Goal: Task Accomplishment & Management: Use online tool/utility

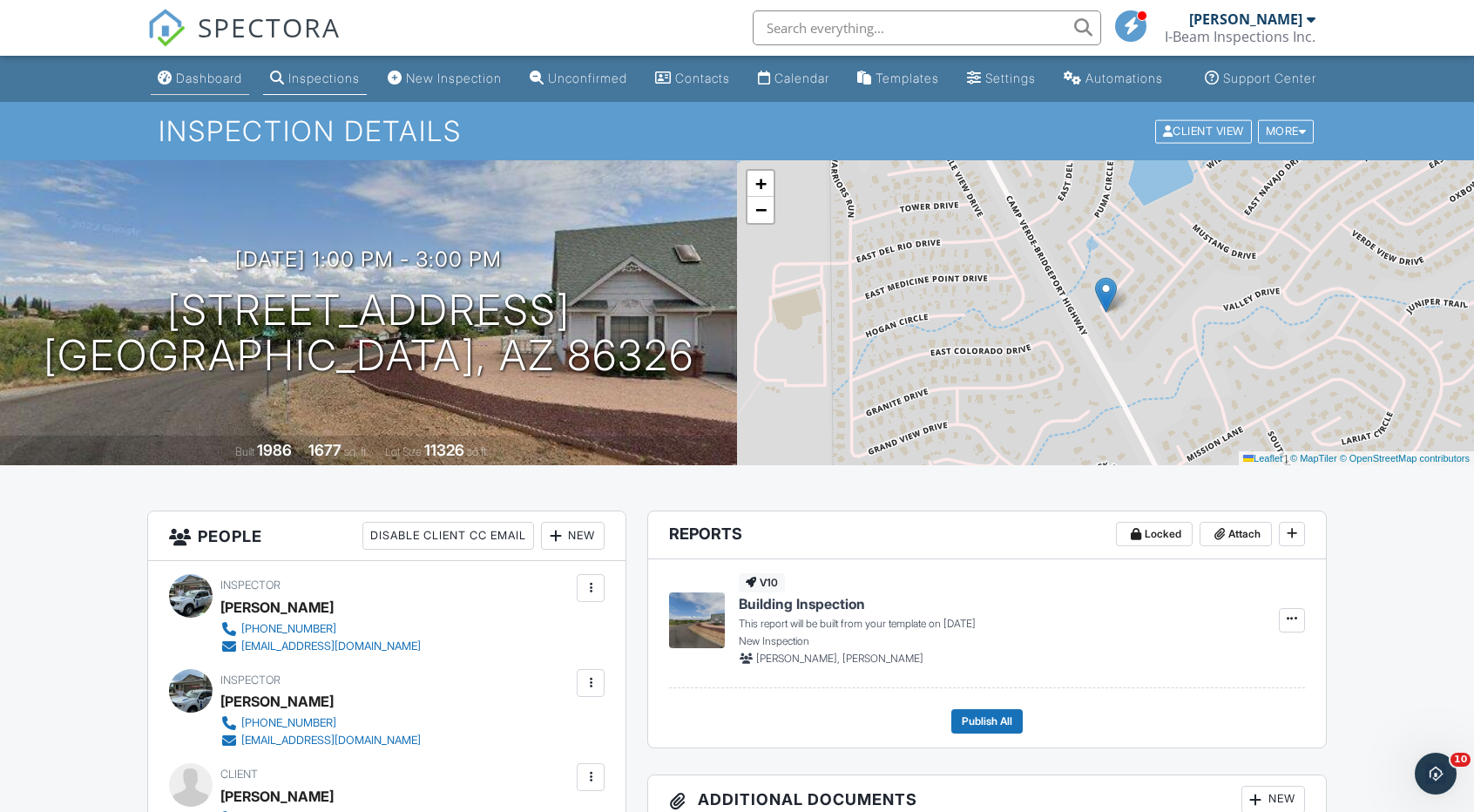
click at [184, 86] on div "Dashboard" at bounding box center [209, 77] width 66 height 14
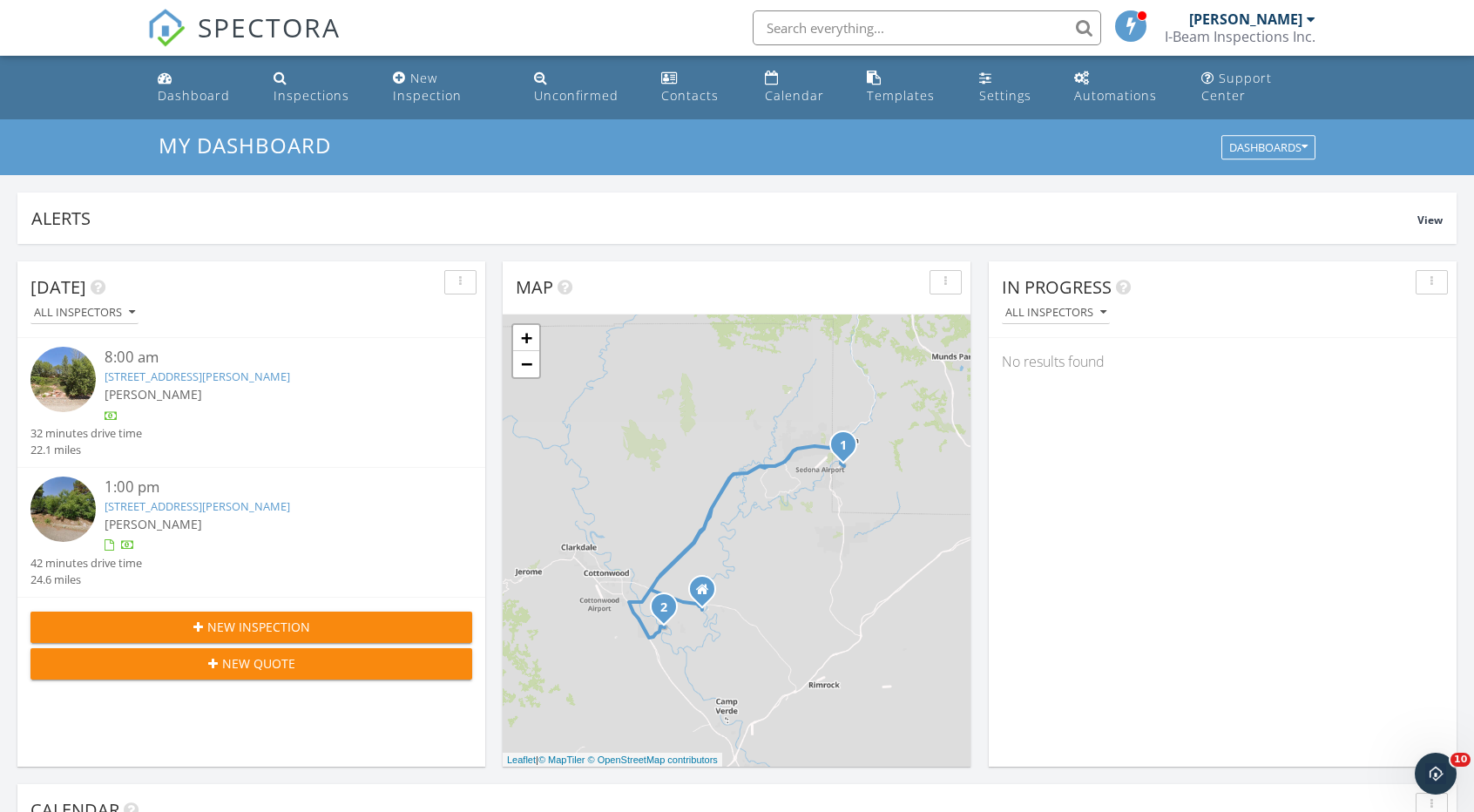
click at [182, 378] on link "[STREET_ADDRESS][PERSON_NAME]" at bounding box center [197, 377] width 186 height 15
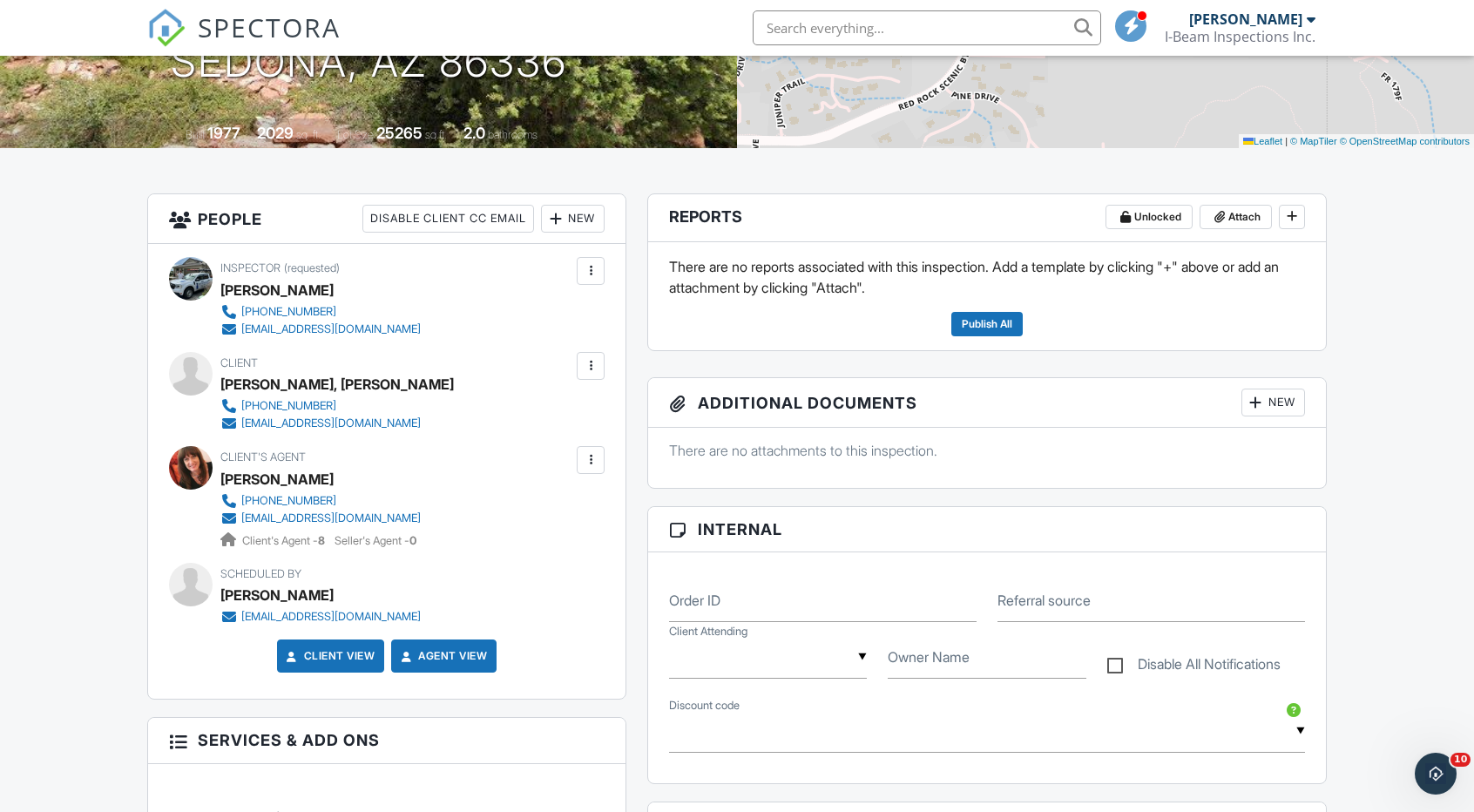
scroll to position [146, 0]
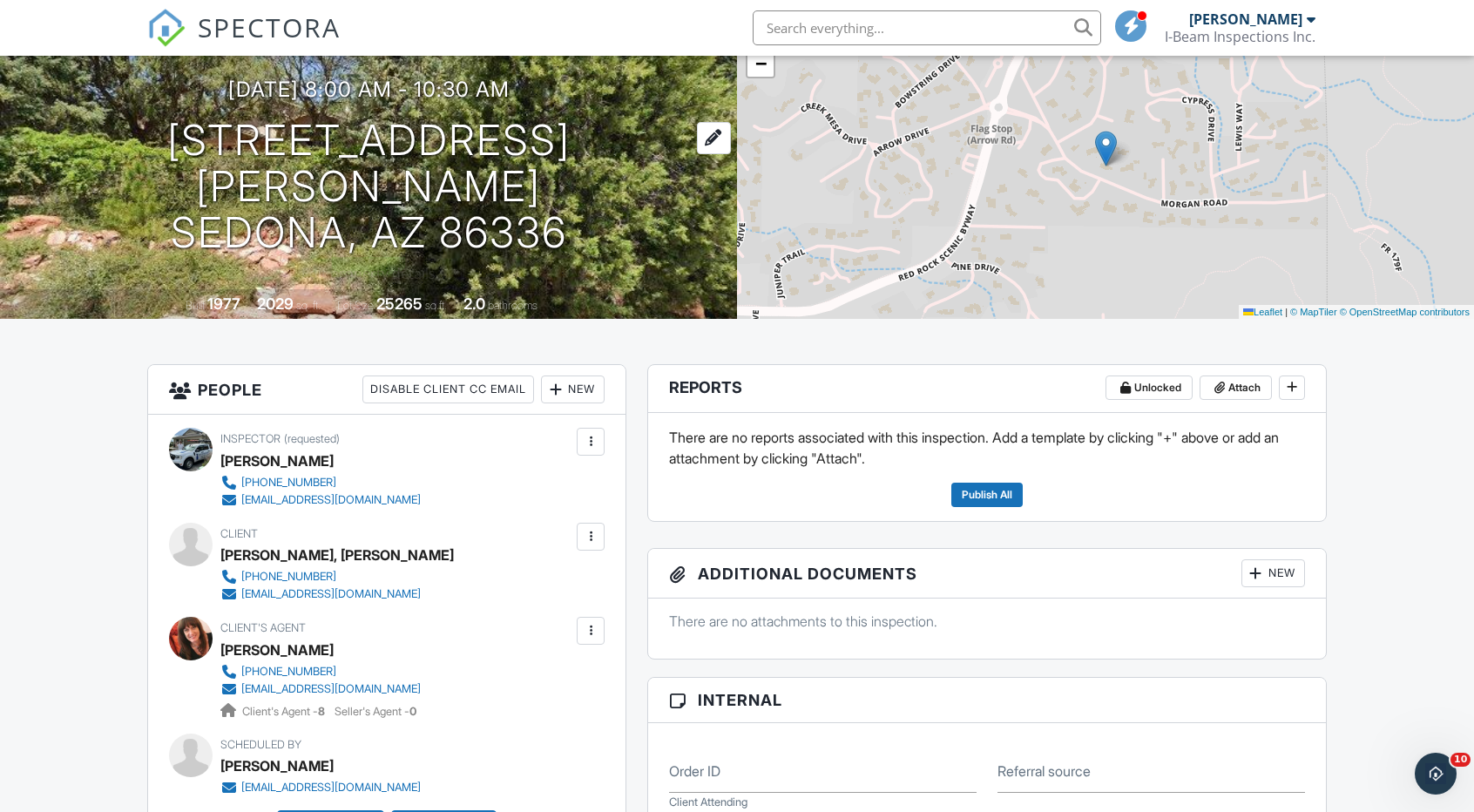
drag, startPoint x: 573, startPoint y: 187, endPoint x: 287, endPoint y: 189, distance: 286.0
click at [287, 189] on div "09/29/2025 8:00 am - 10:30 am 190 Morgan Road Sedona, Az 86336" at bounding box center [368, 166] width 737 height 177
click at [278, 186] on h1 "190 Morgan Road Sedona, Az 86336" at bounding box center [368, 186] width 681 height 138
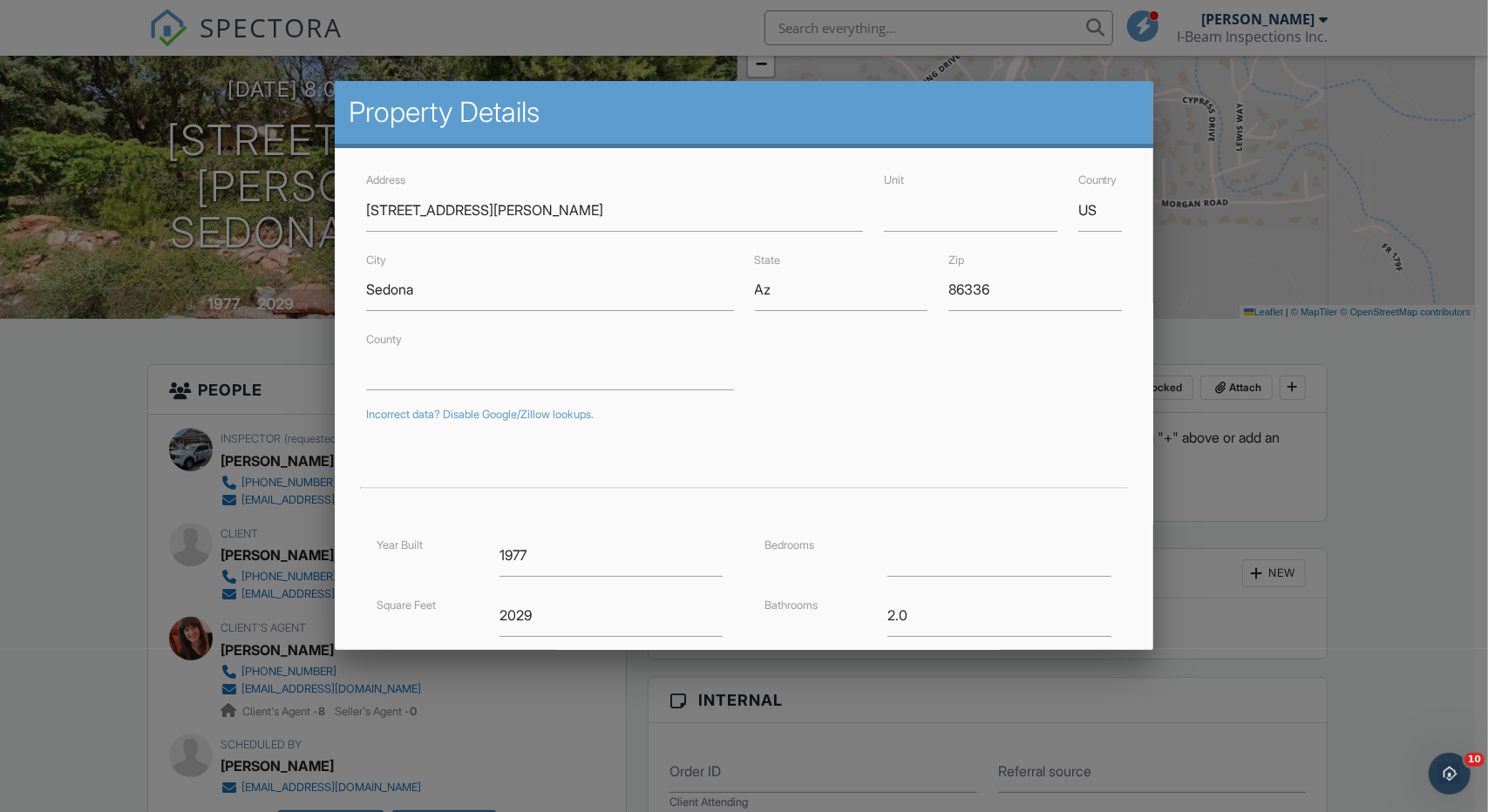
click at [1408, 560] on div at bounding box center [744, 421] width 1488 height 1015
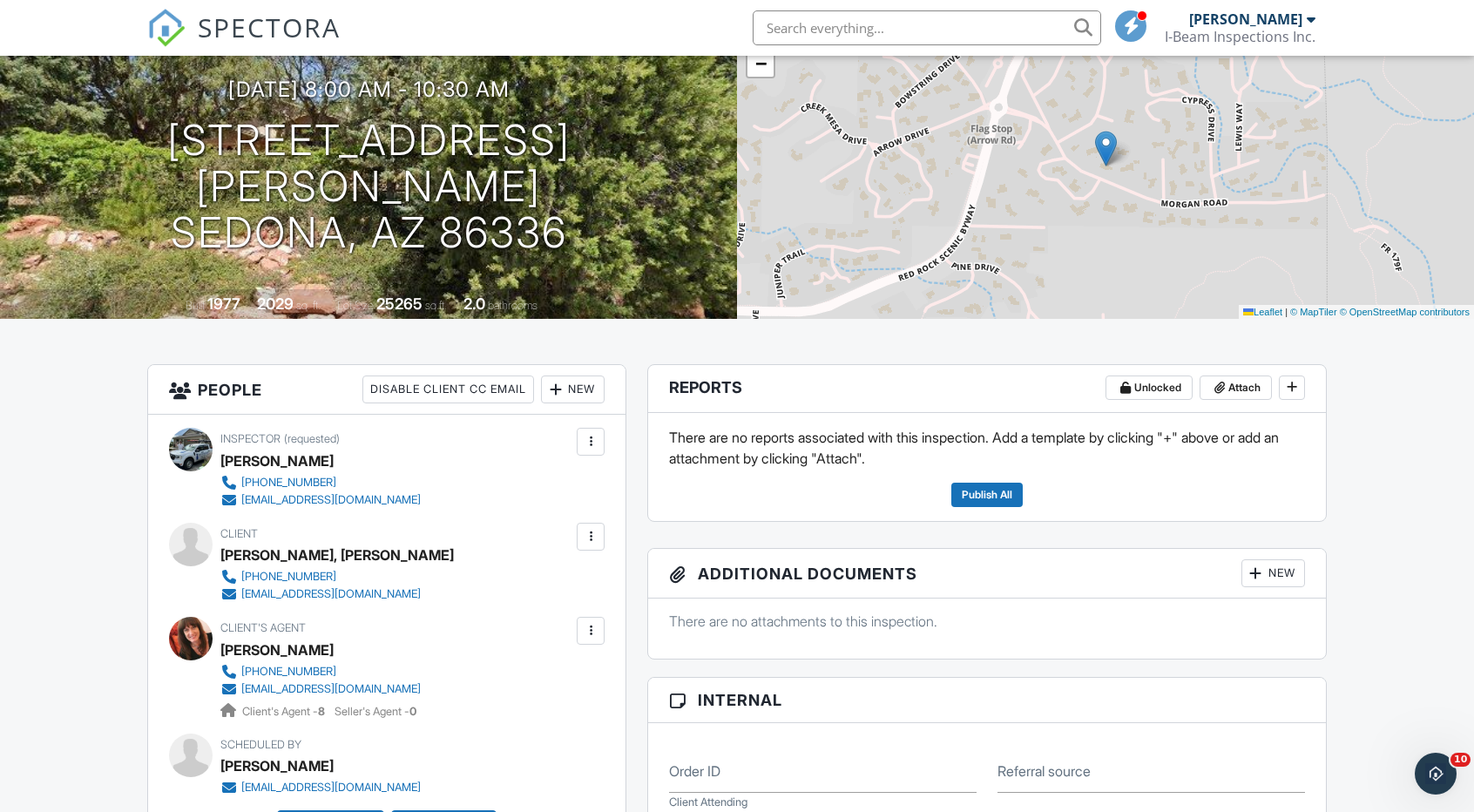
click at [815, 31] on input "text" at bounding box center [927, 28] width 349 height 35
paste input "[STREET_ADDRESS][PERSON_NAME]"
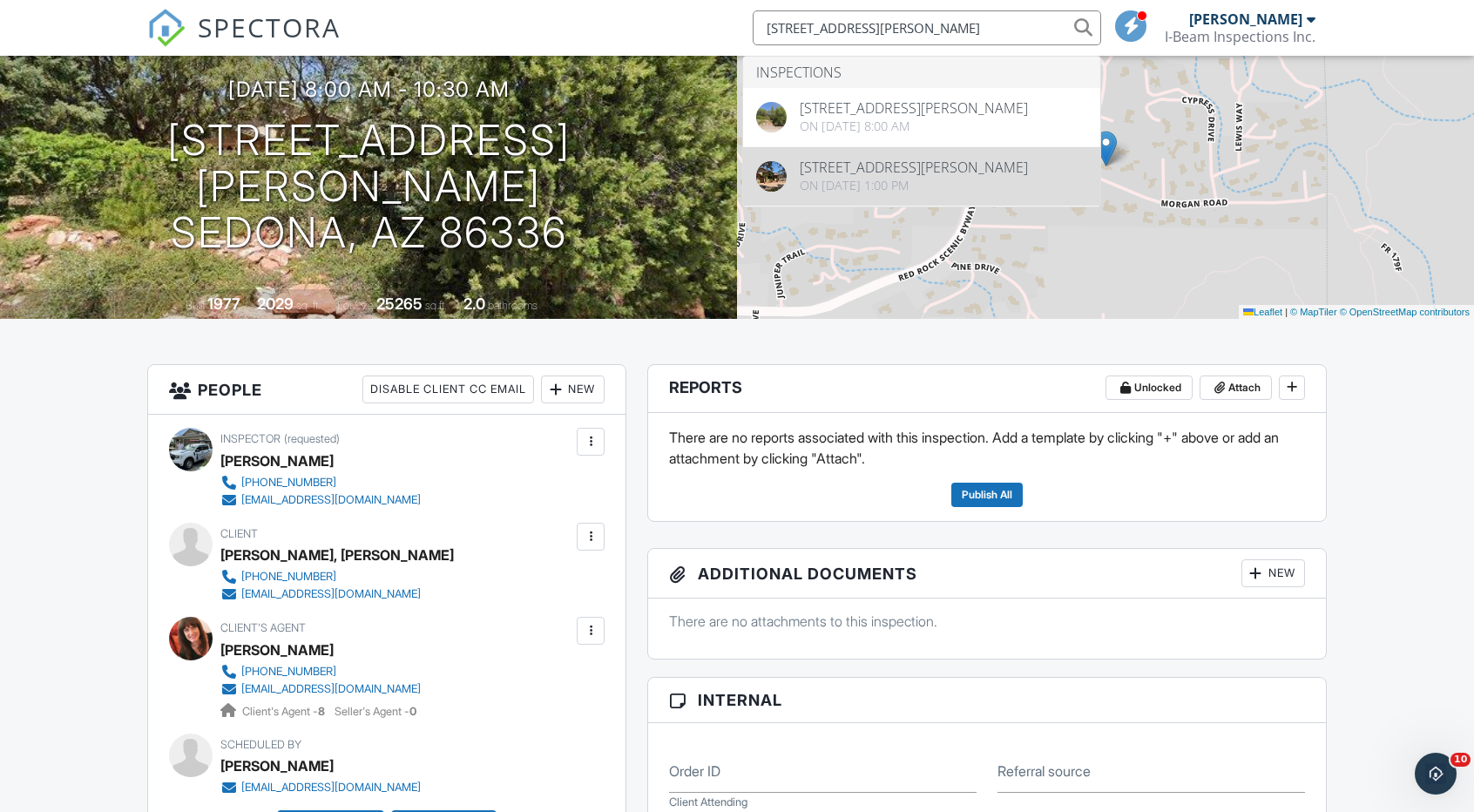
type input "[STREET_ADDRESS][PERSON_NAME]"
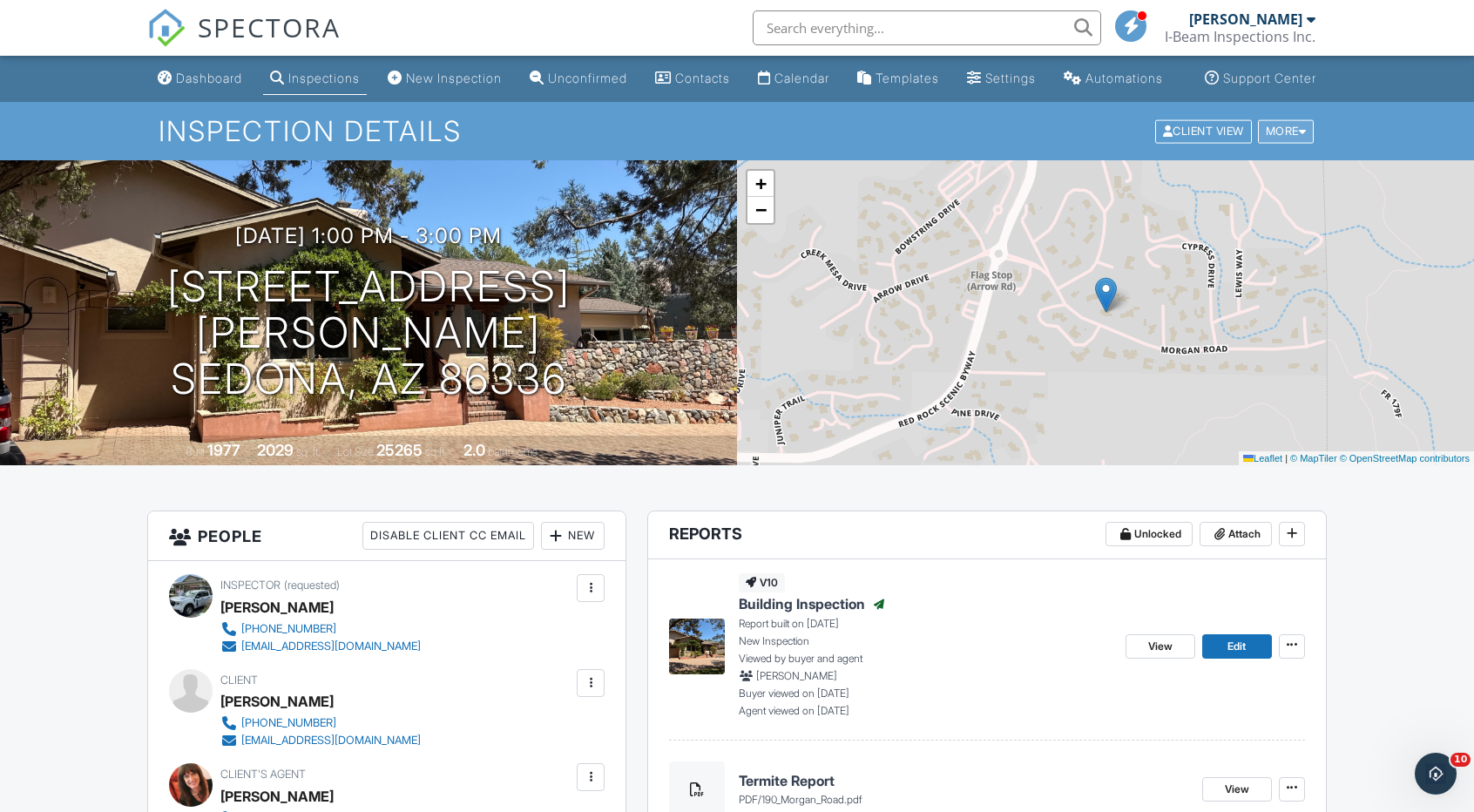
click at [1287, 143] on div "More" at bounding box center [1286, 131] width 57 height 23
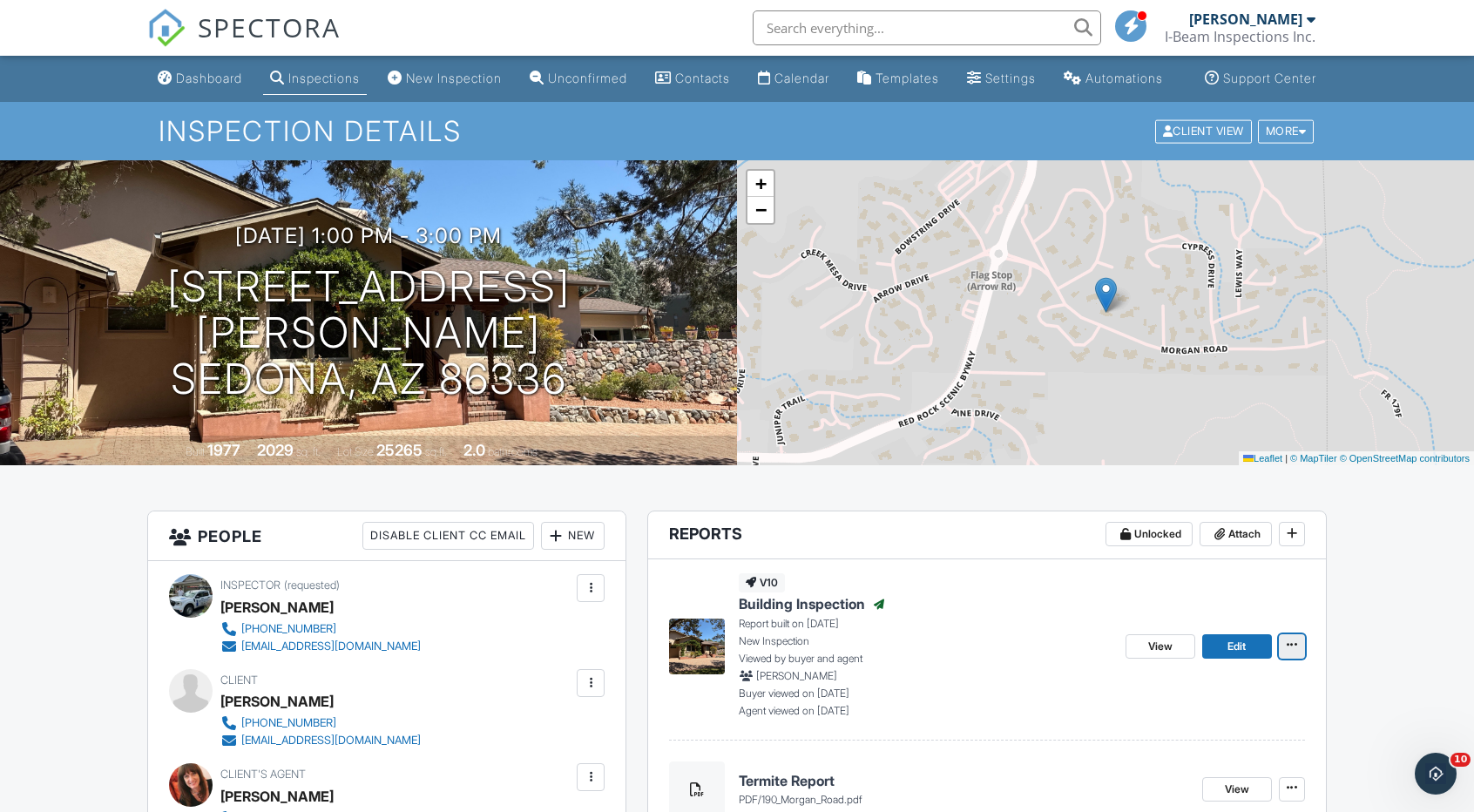
click at [1288, 651] on icon at bounding box center [1292, 644] width 11 height 13
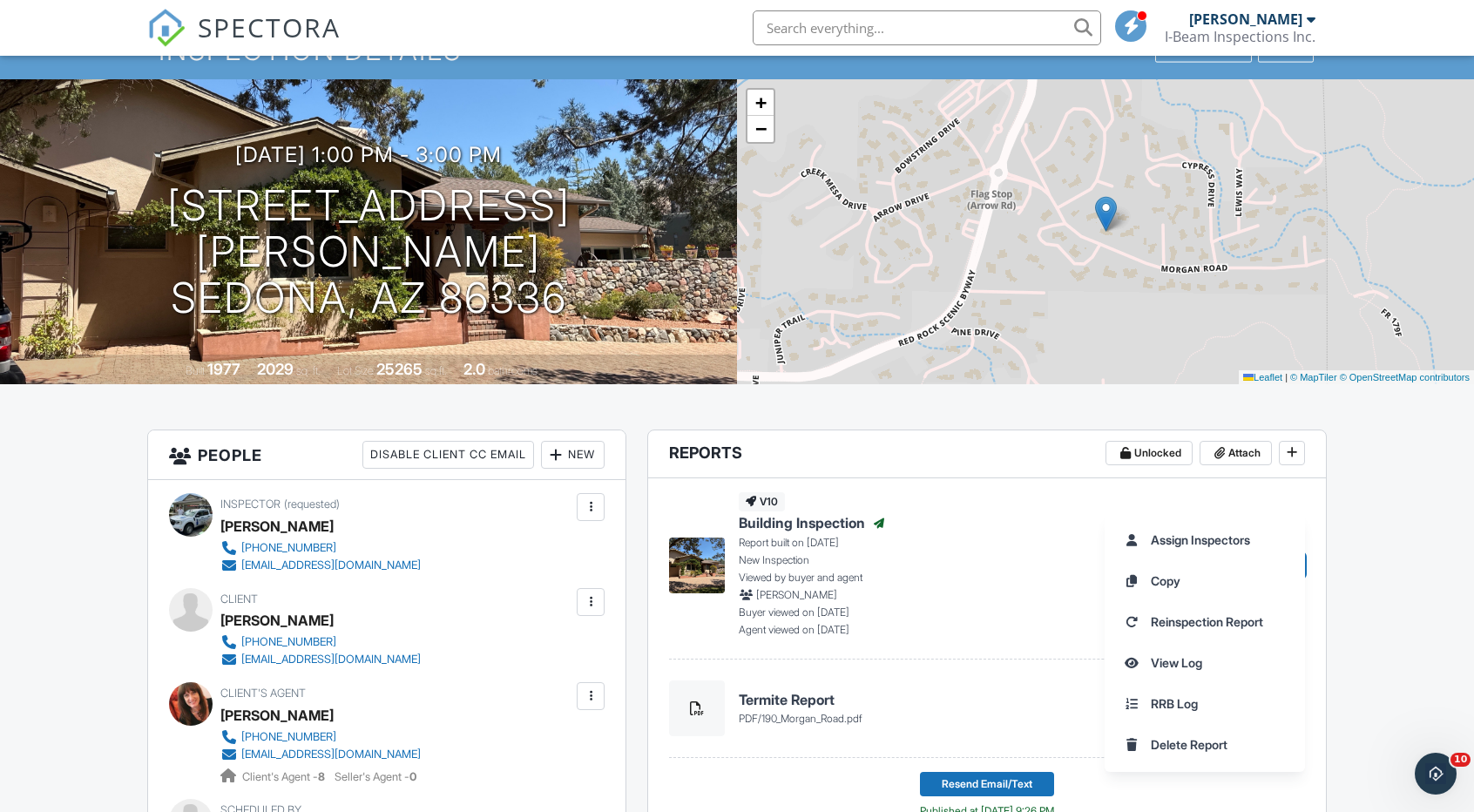
scroll to position [174, 0]
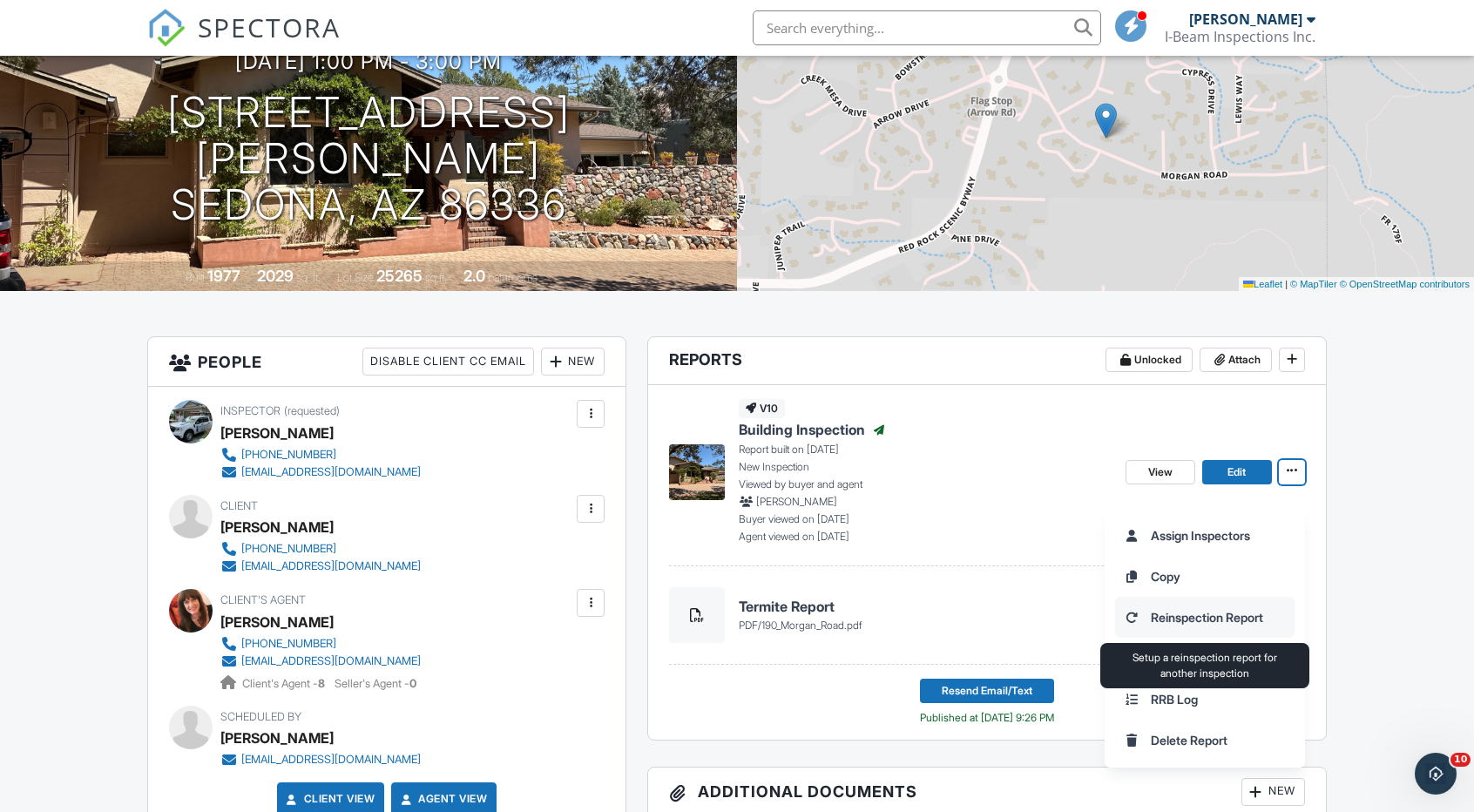
click at [1254, 617] on input "Reinspection Report" at bounding box center [1204, 616] width 177 height 39
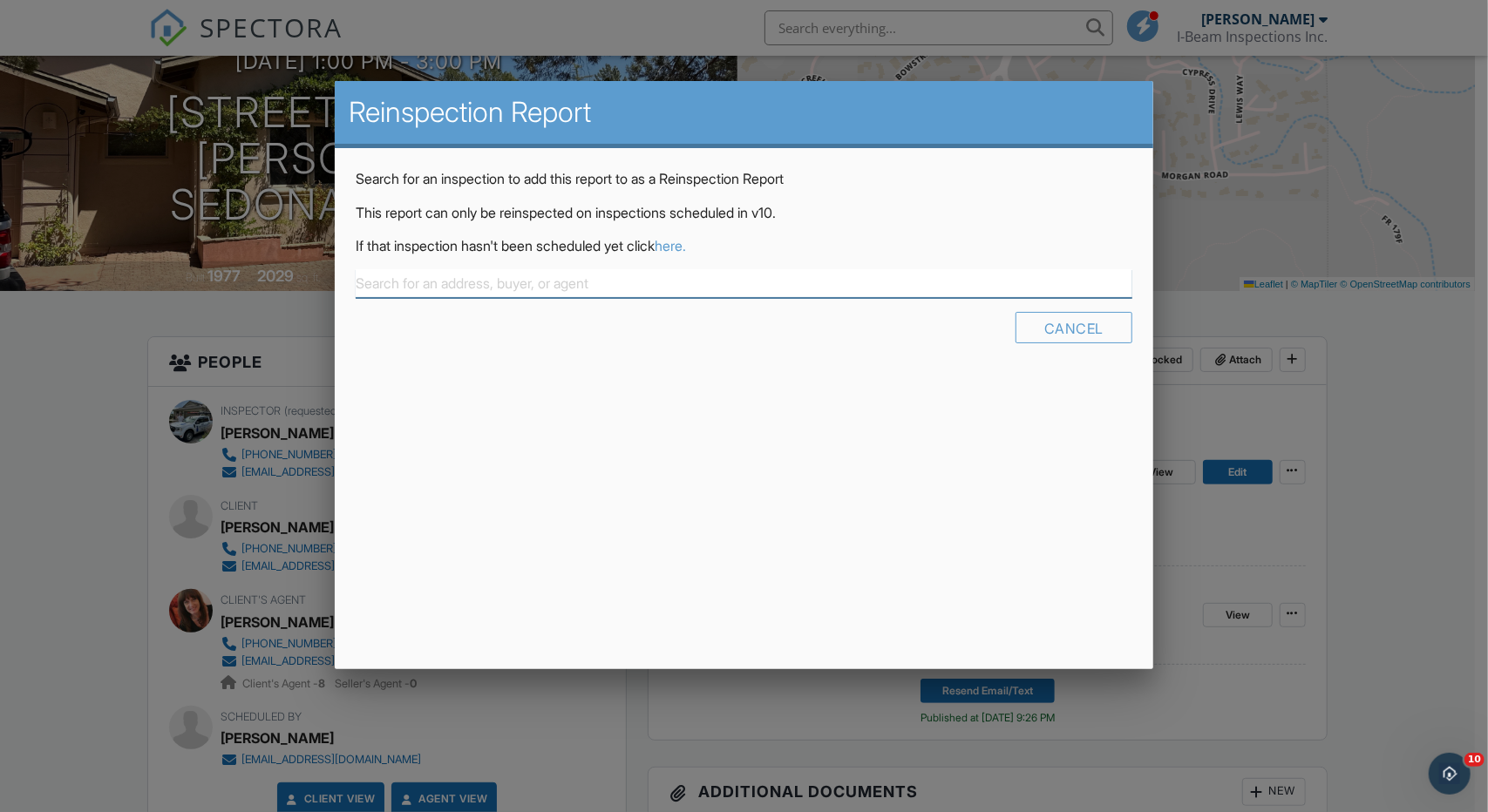
click at [417, 290] on input "text" at bounding box center [744, 283] width 777 height 29
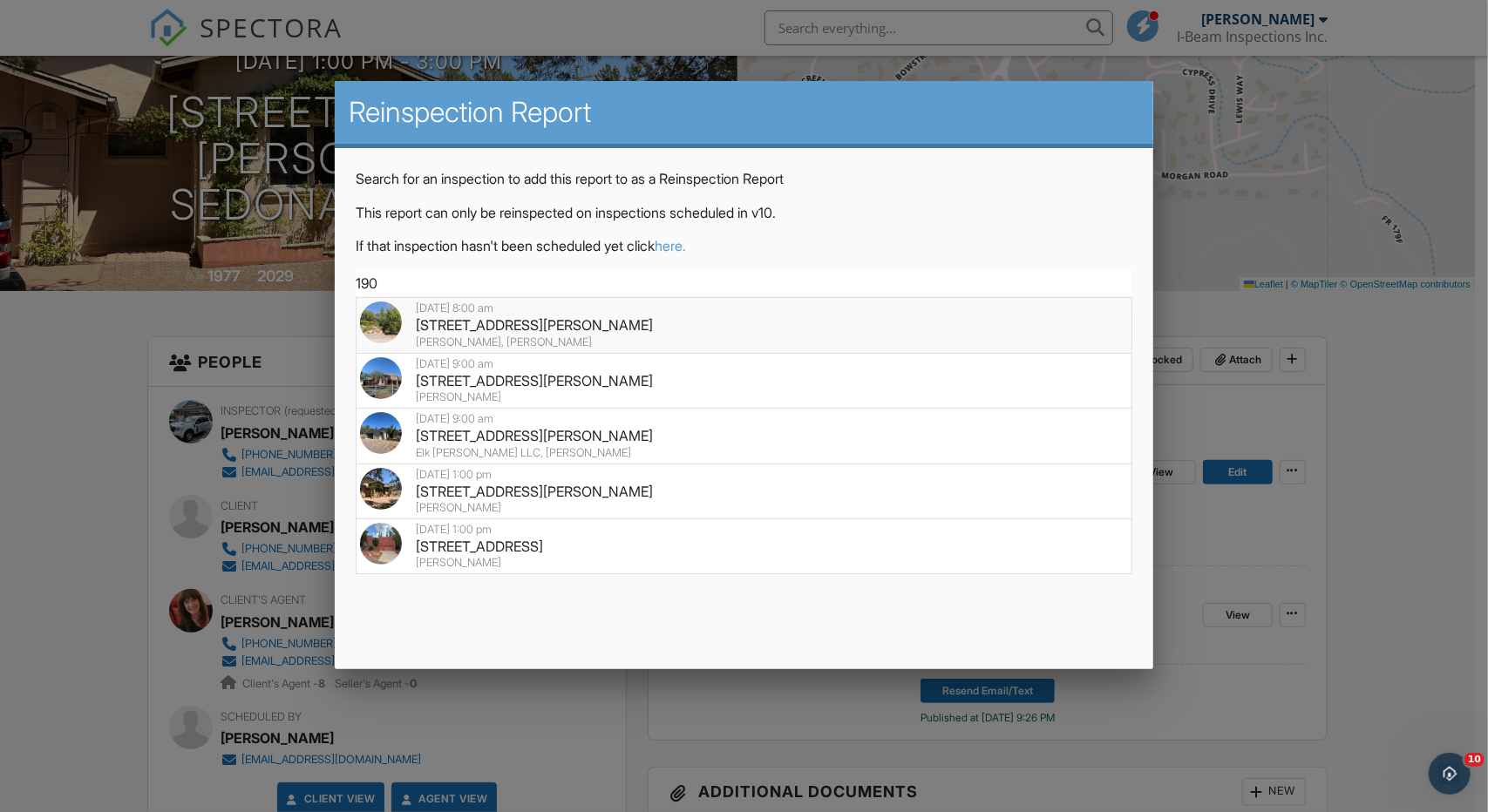
click at [487, 327] on div "[STREET_ADDRESS][PERSON_NAME]" at bounding box center [743, 325] width 768 height 19
type input "[STREET_ADDRESS][PERSON_NAME]"
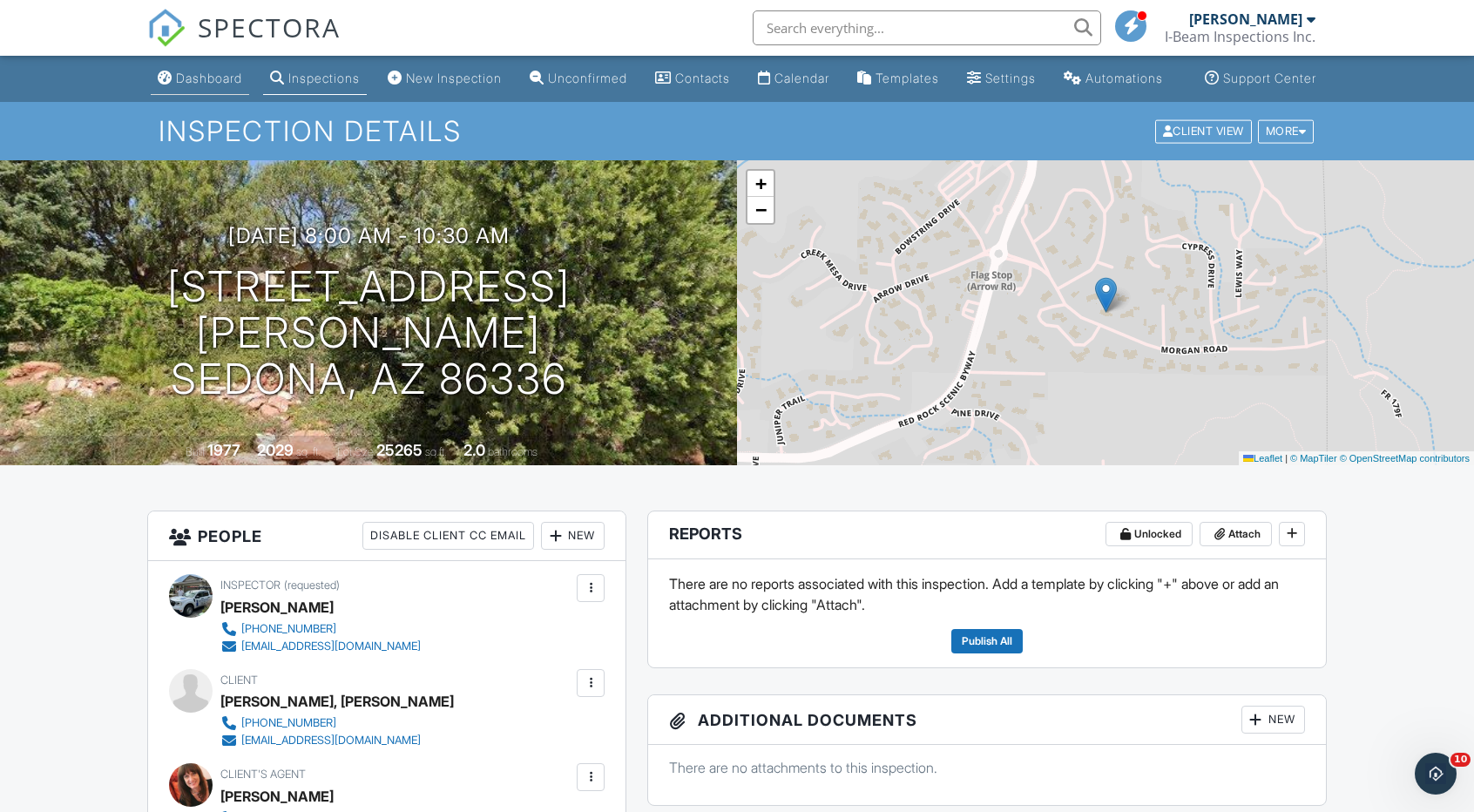
click at [176, 86] on div "Dashboard" at bounding box center [209, 77] width 66 height 14
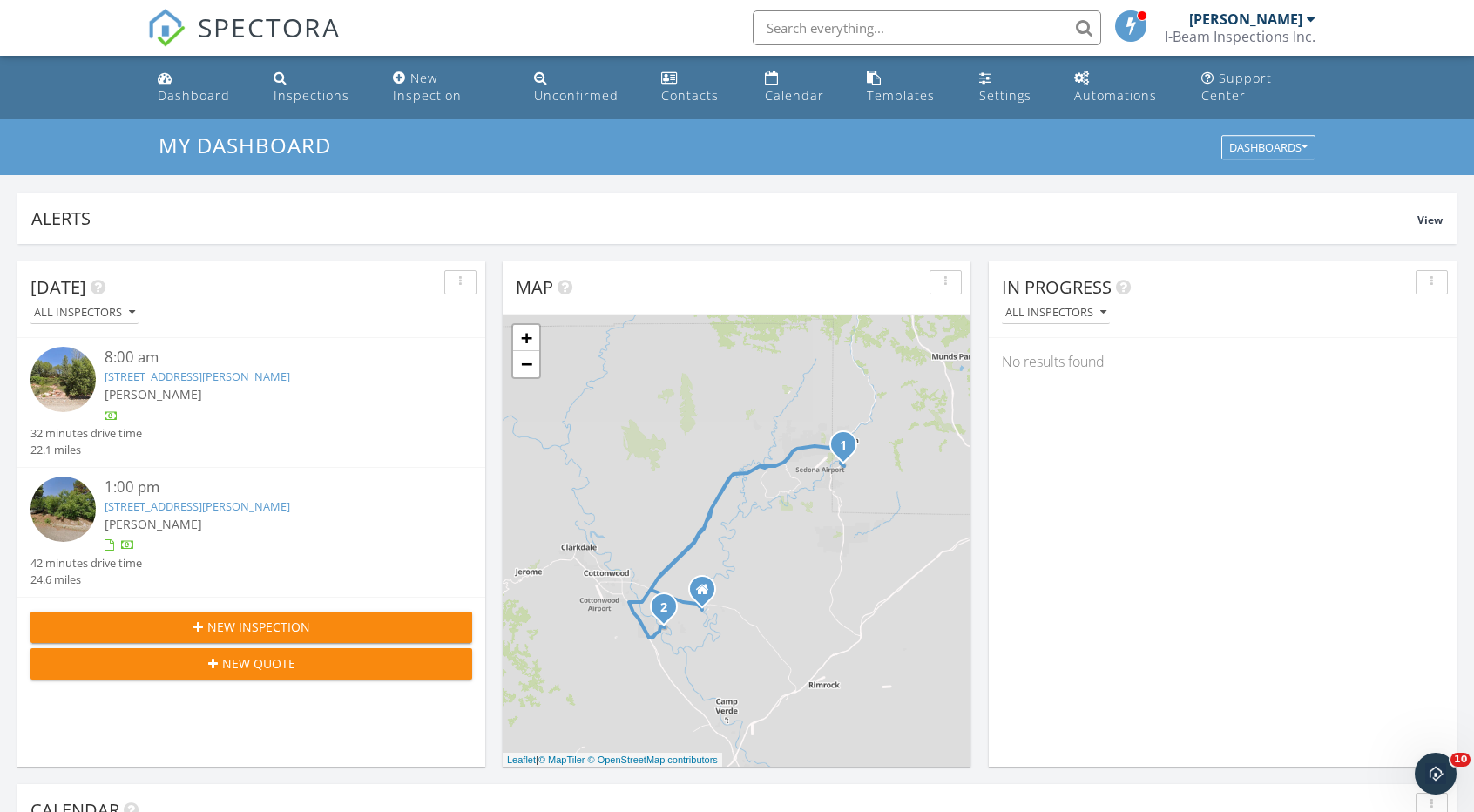
click at [206, 374] on link "[STREET_ADDRESS][PERSON_NAME]" at bounding box center [197, 377] width 186 height 15
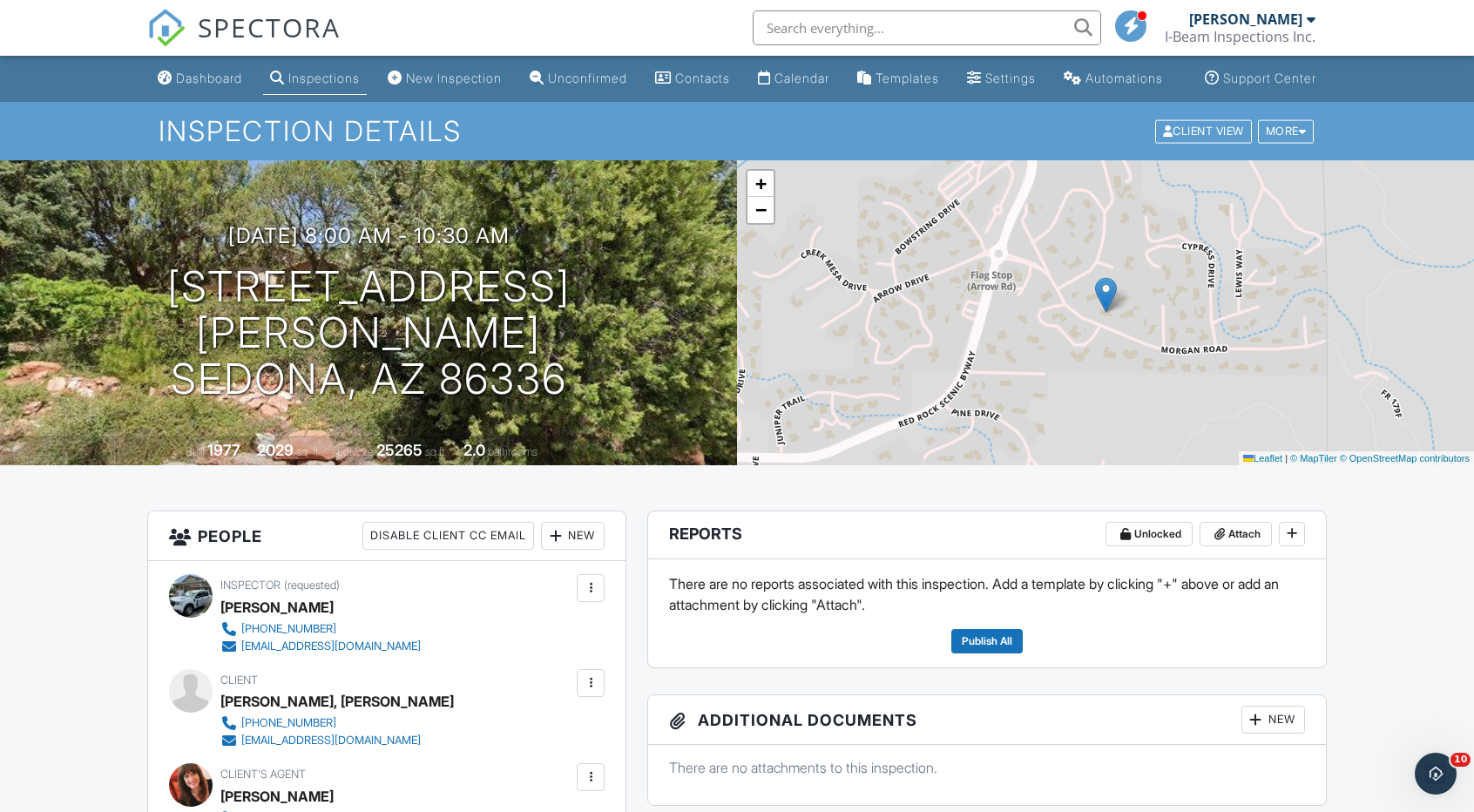
click at [931, 31] on input "text" at bounding box center [927, 28] width 349 height 35
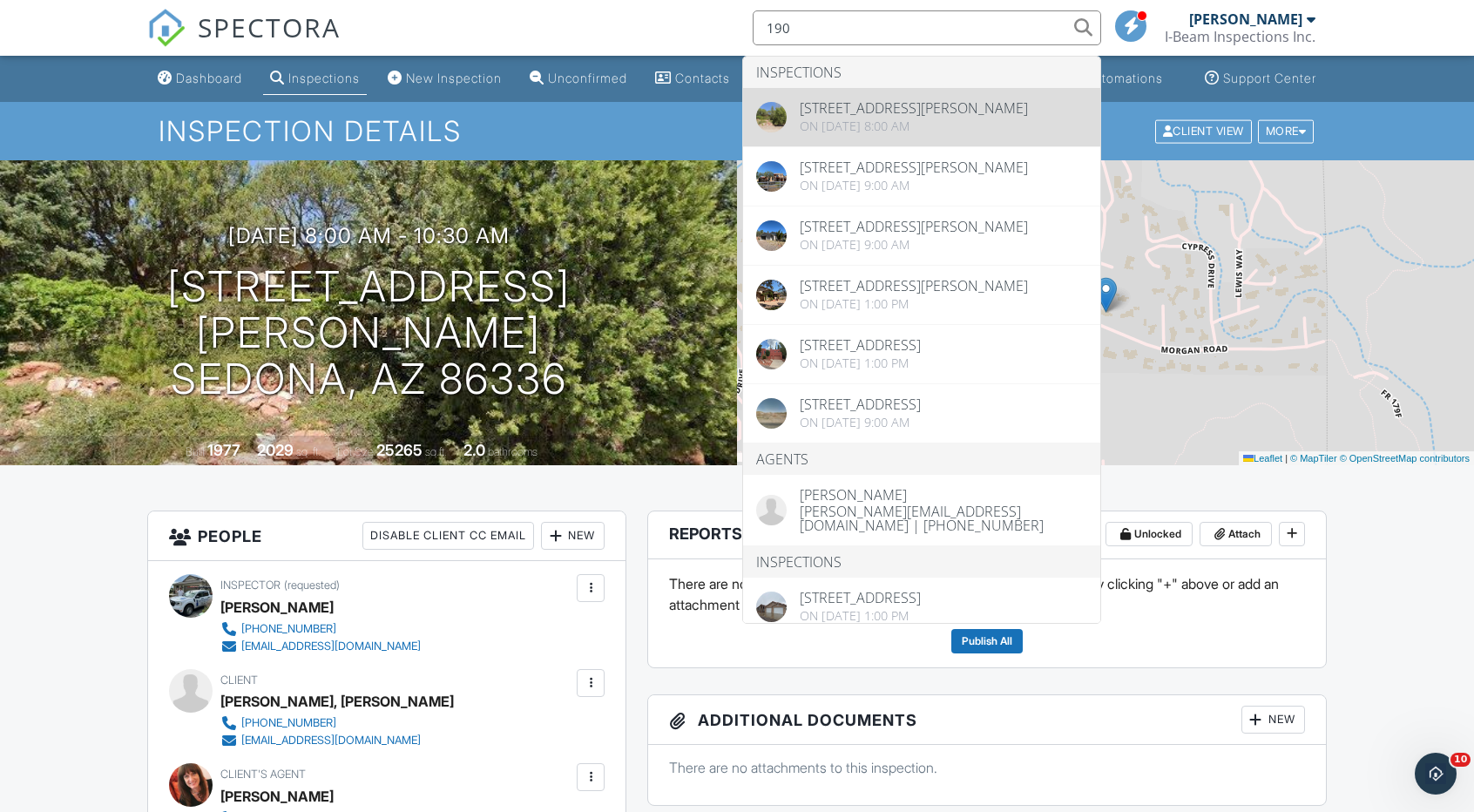
type input "190"
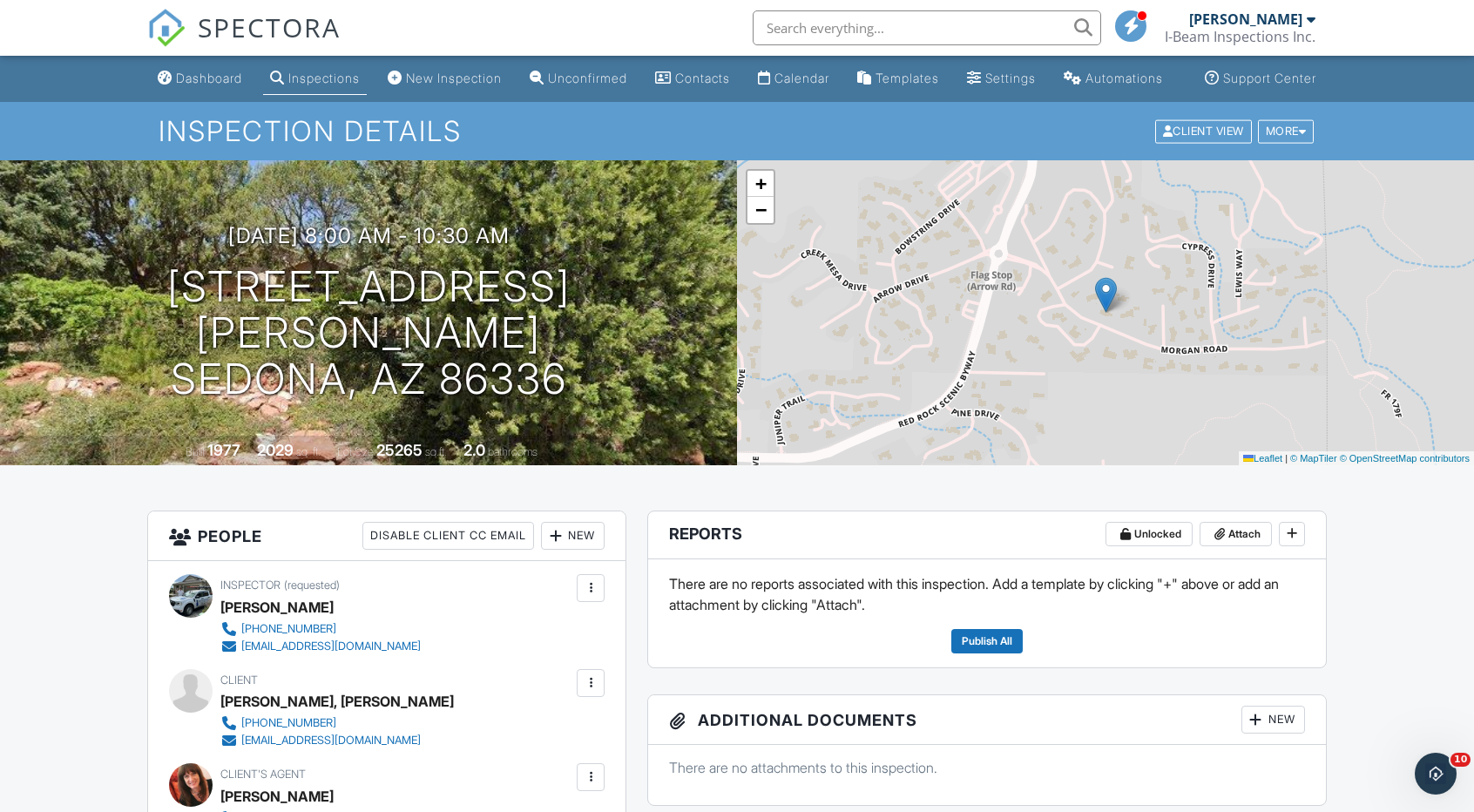
click at [800, 33] on input "text" at bounding box center [927, 28] width 349 height 35
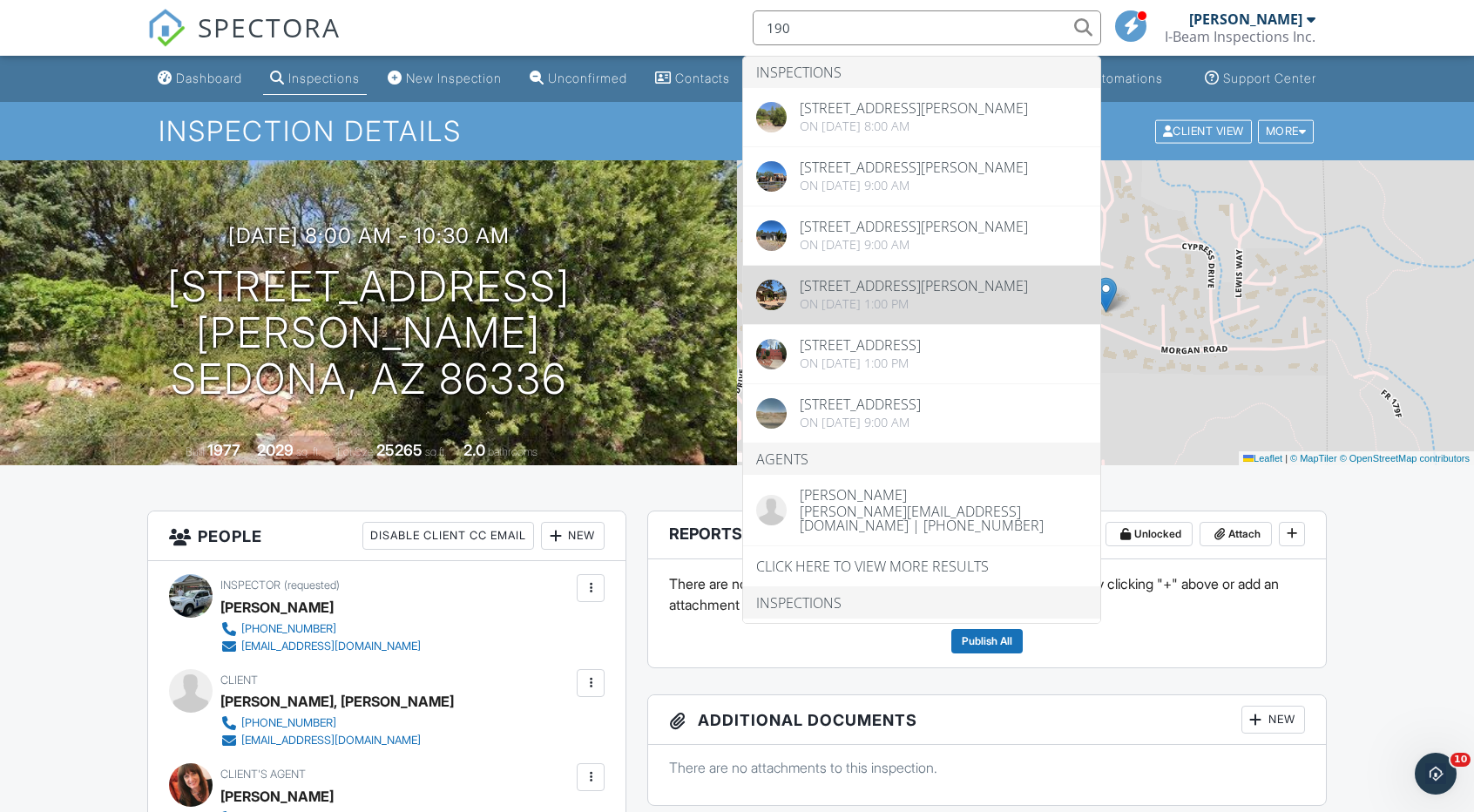
type input "190"
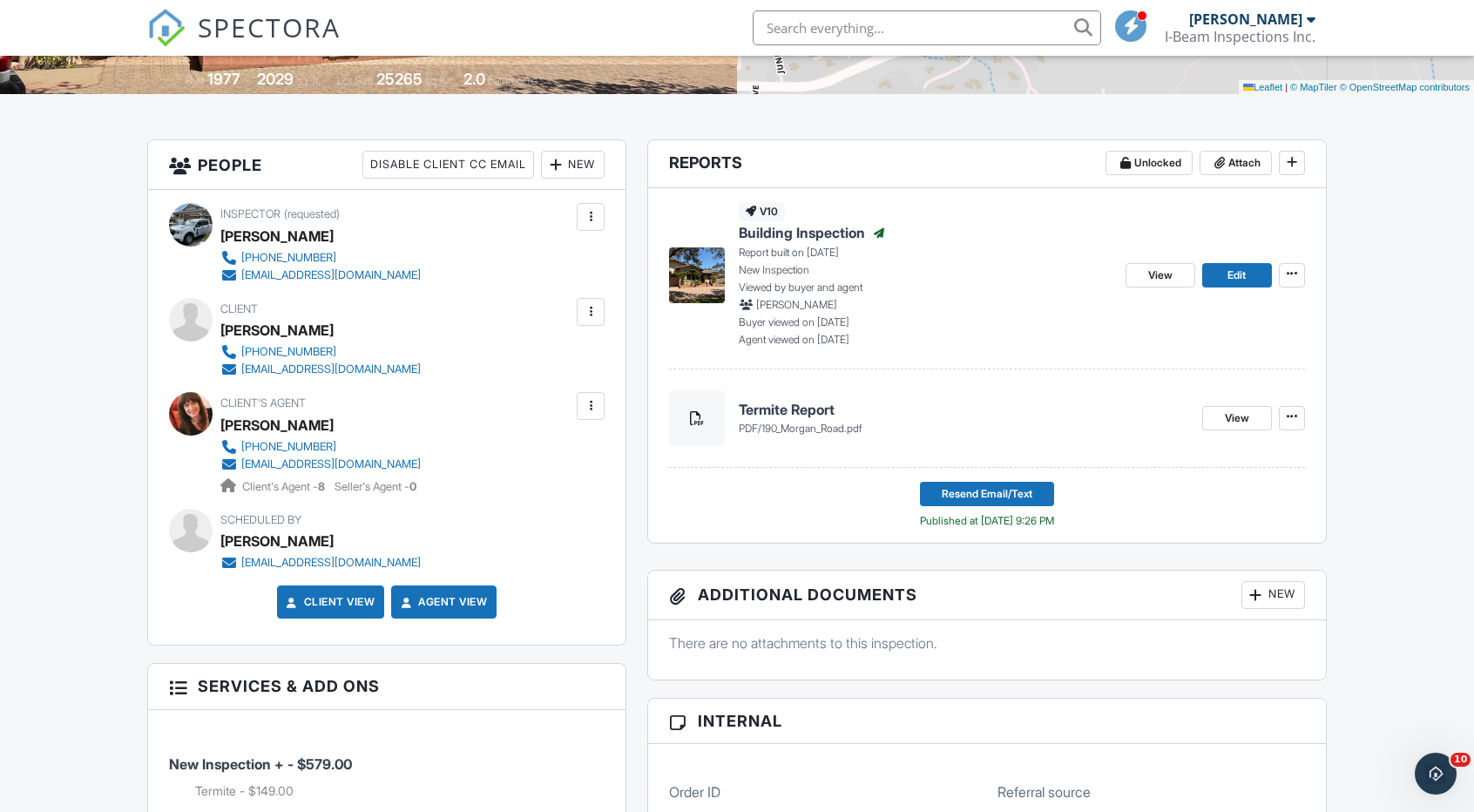
scroll to position [349, 0]
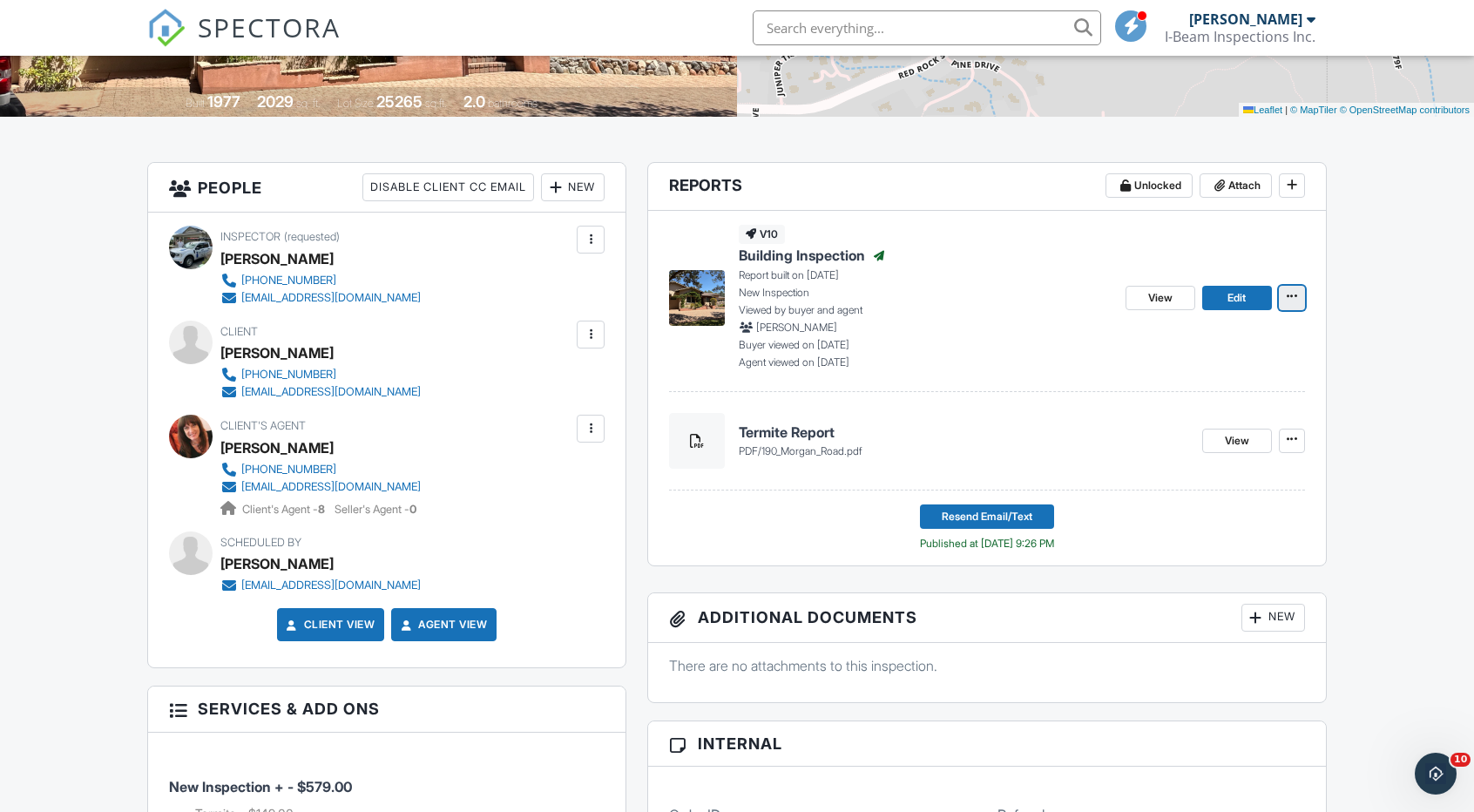
click at [1295, 302] on icon at bounding box center [1292, 296] width 11 height 13
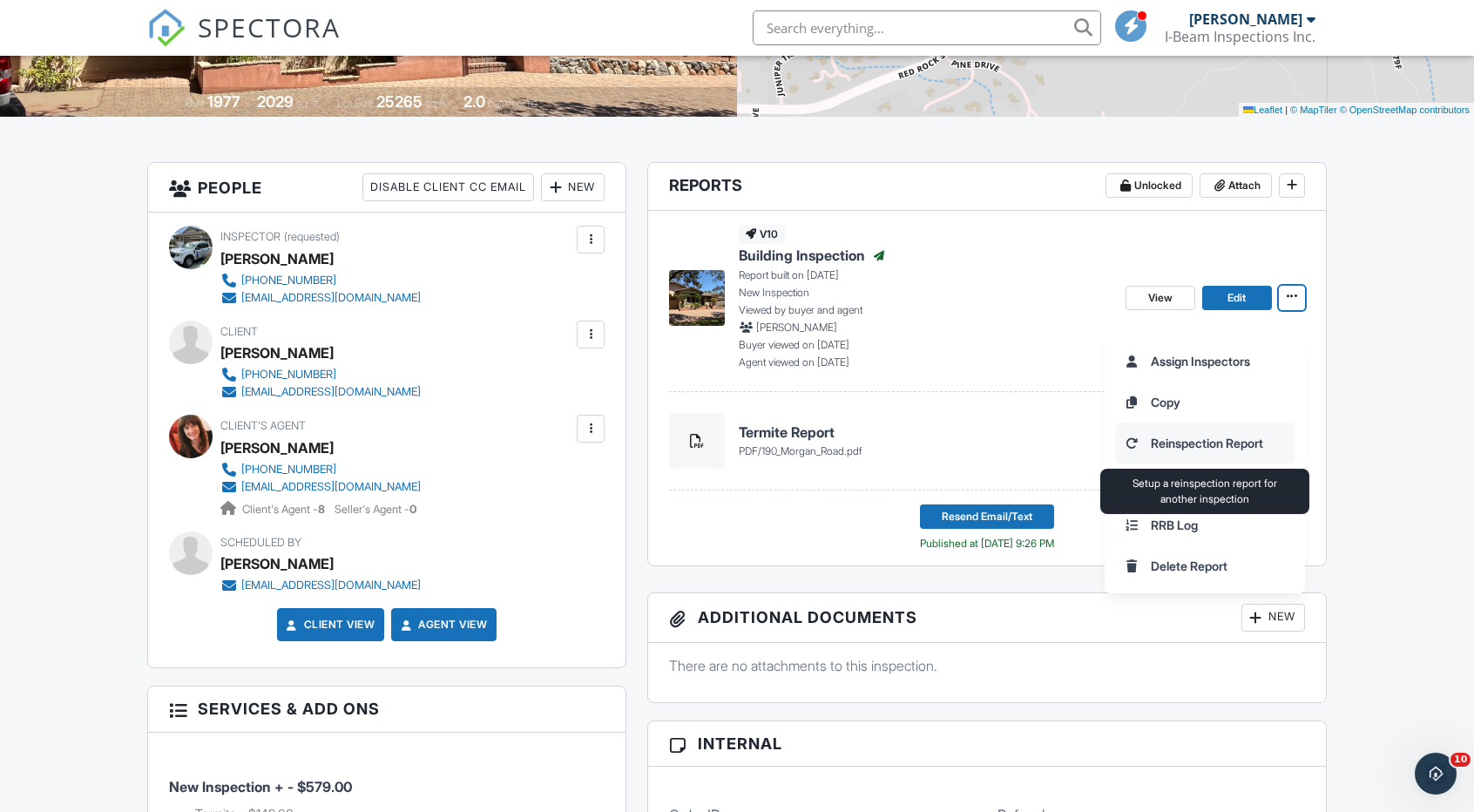
click at [1248, 438] on input "Reinspection Report" at bounding box center [1204, 442] width 177 height 39
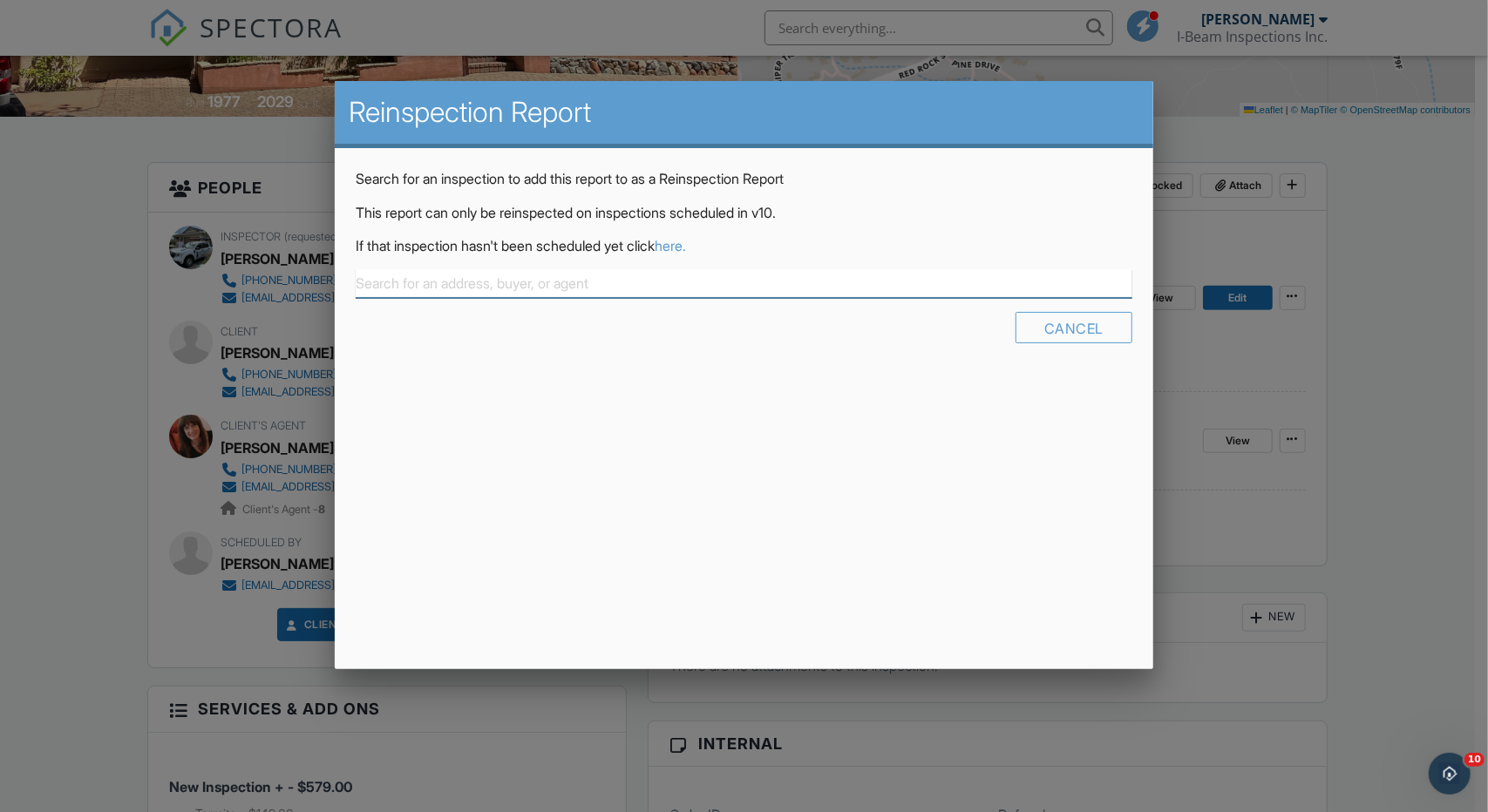
click at [444, 287] on input "text" at bounding box center [744, 283] width 777 height 29
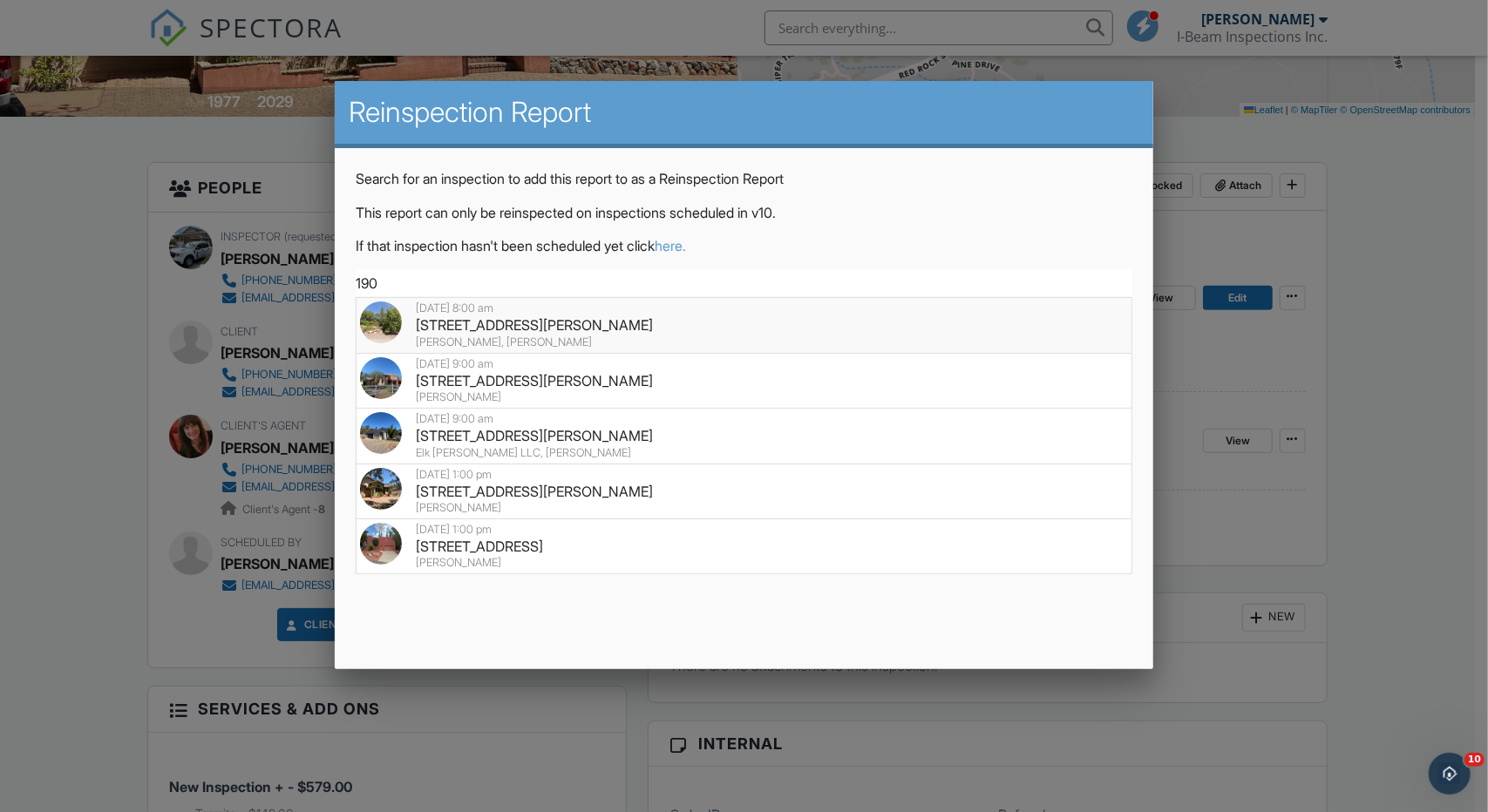
click at [547, 336] on div "[PERSON_NAME], [PERSON_NAME]" at bounding box center [743, 342] width 768 height 13
type input "190 Morgan Road, Sedona, Az 86336"
